Goal: Navigation & Orientation: Find specific page/section

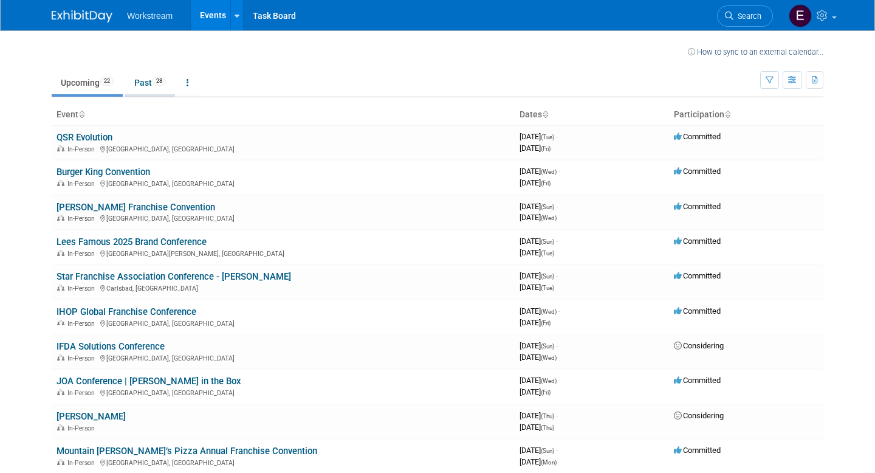
click at [154, 79] on link "Past 28" at bounding box center [150, 82] width 50 height 23
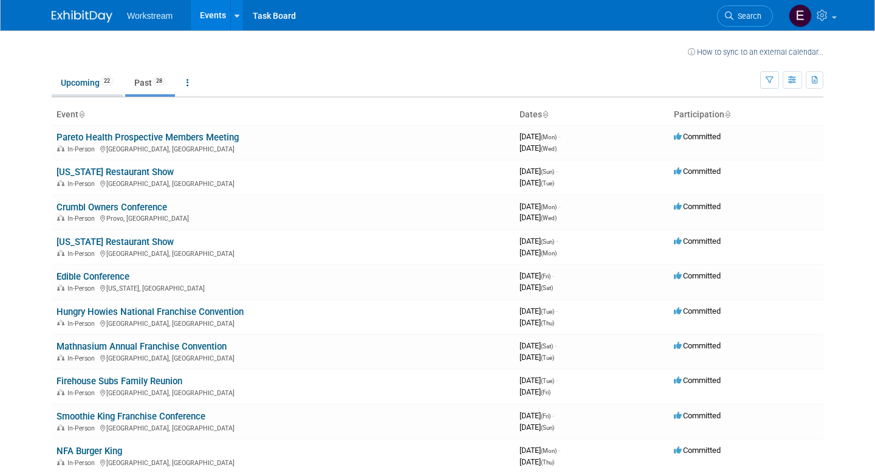
click at [73, 84] on link "Upcoming 22" at bounding box center [87, 82] width 71 height 23
